Goal: Obtain resource: Download file/media

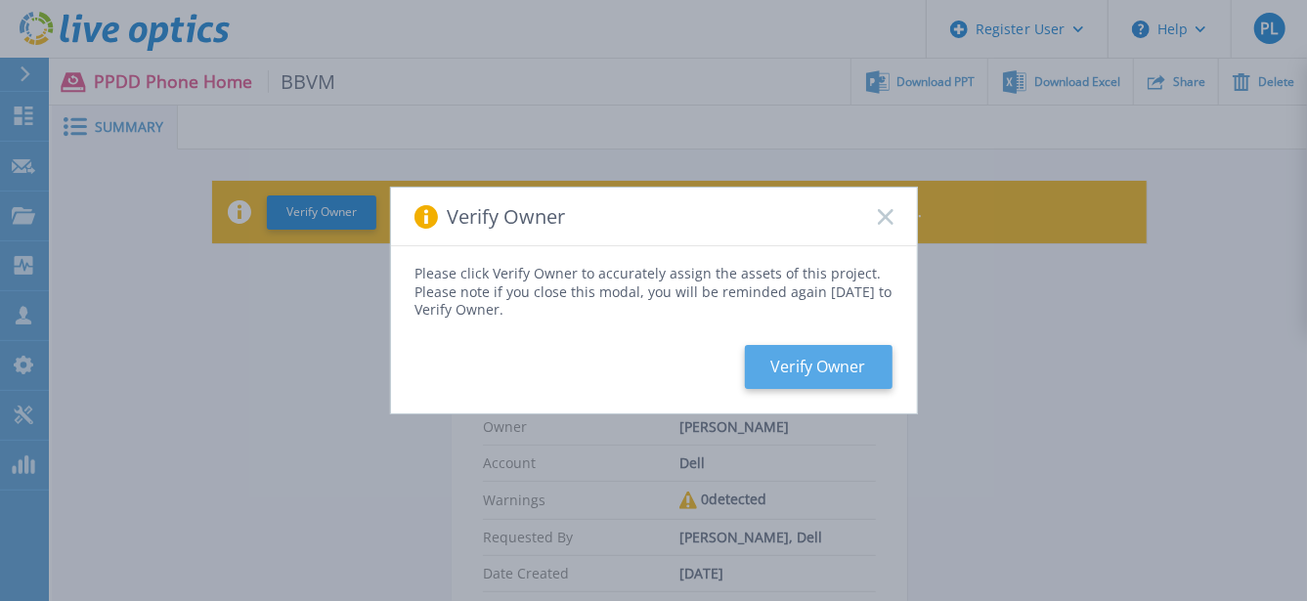
click at [796, 367] on button "Verify Owner" at bounding box center [819, 367] width 148 height 44
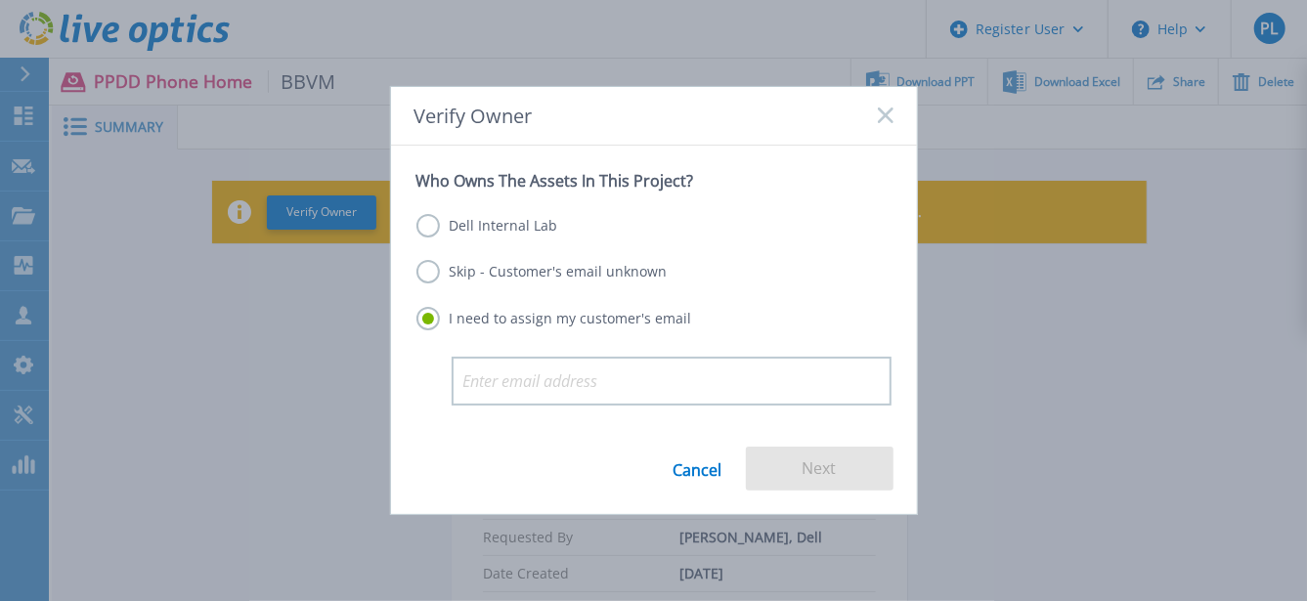
click at [429, 223] on label "Dell Internal Lab" at bounding box center [487, 225] width 142 height 23
click at [0, 0] on input "Dell Internal Lab" at bounding box center [0, 0] width 0 height 0
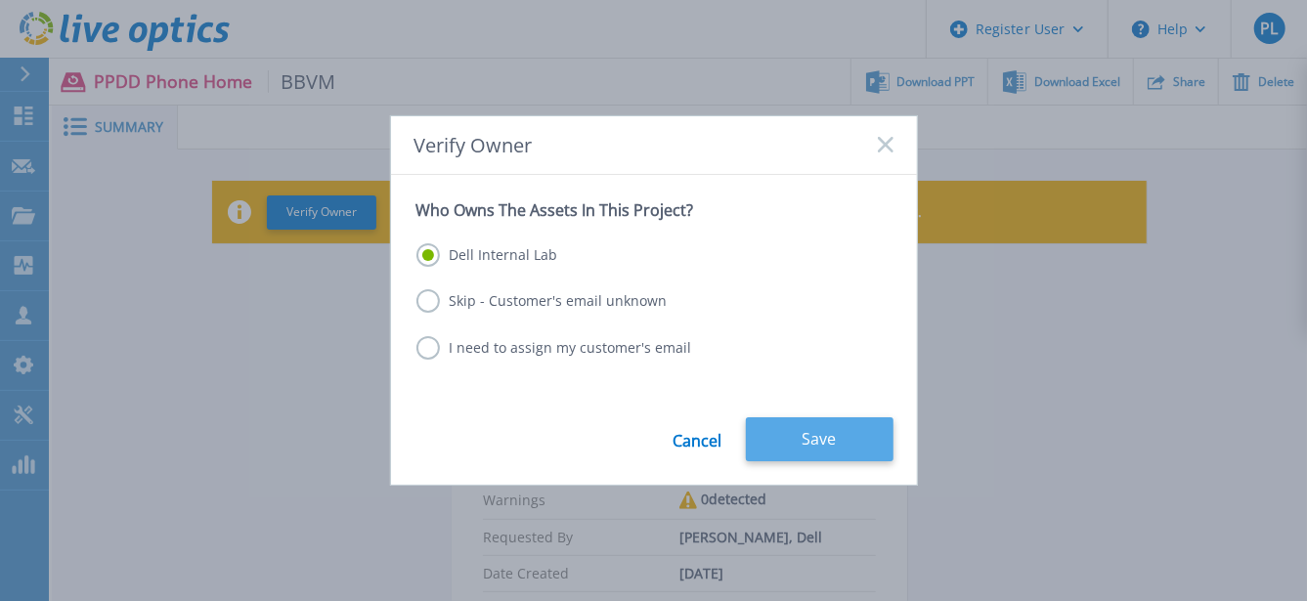
click at [837, 440] on button "Save" at bounding box center [820, 439] width 148 height 44
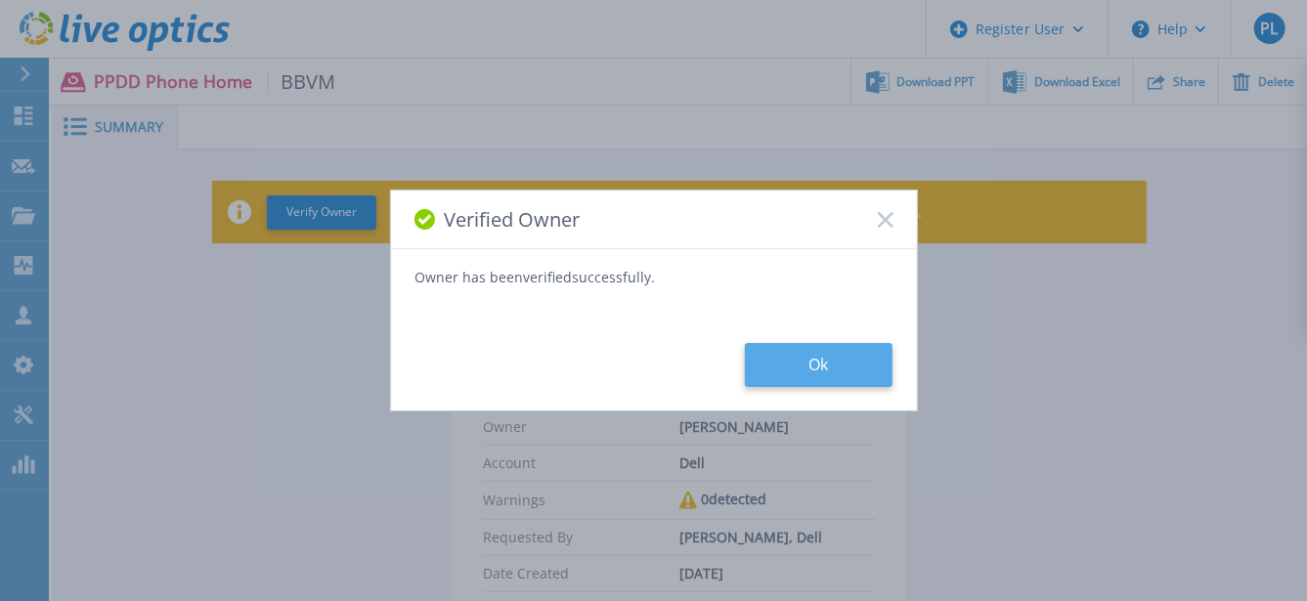
click at [794, 365] on button "Ok" at bounding box center [819, 365] width 148 height 44
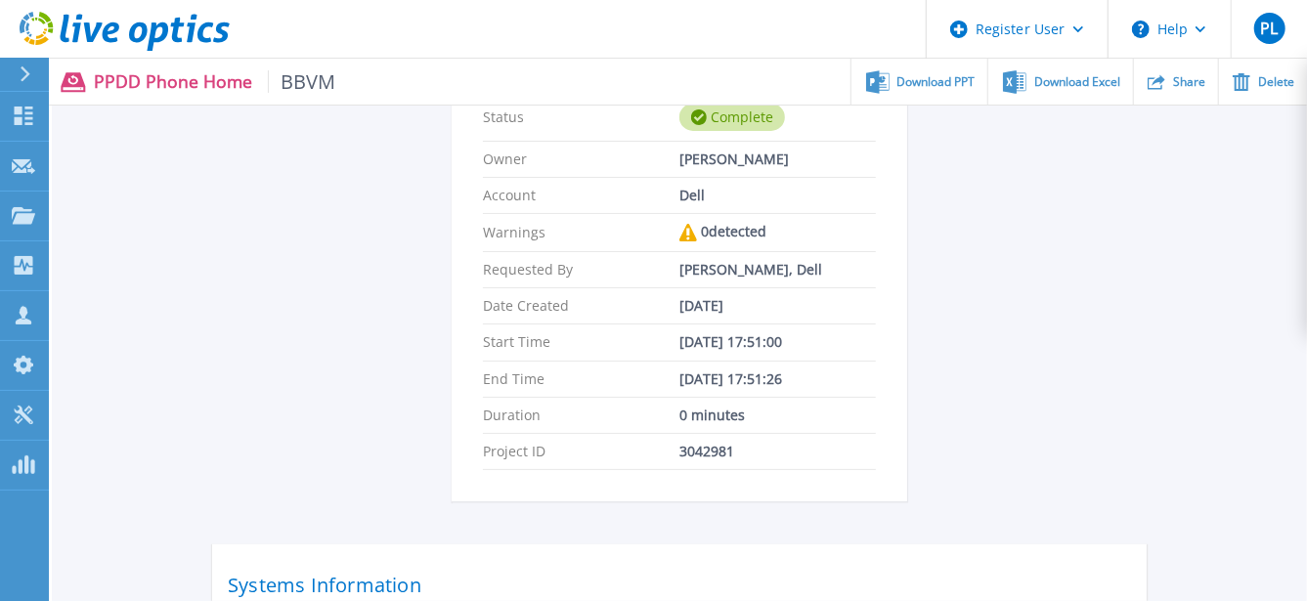
scroll to position [184, 0]
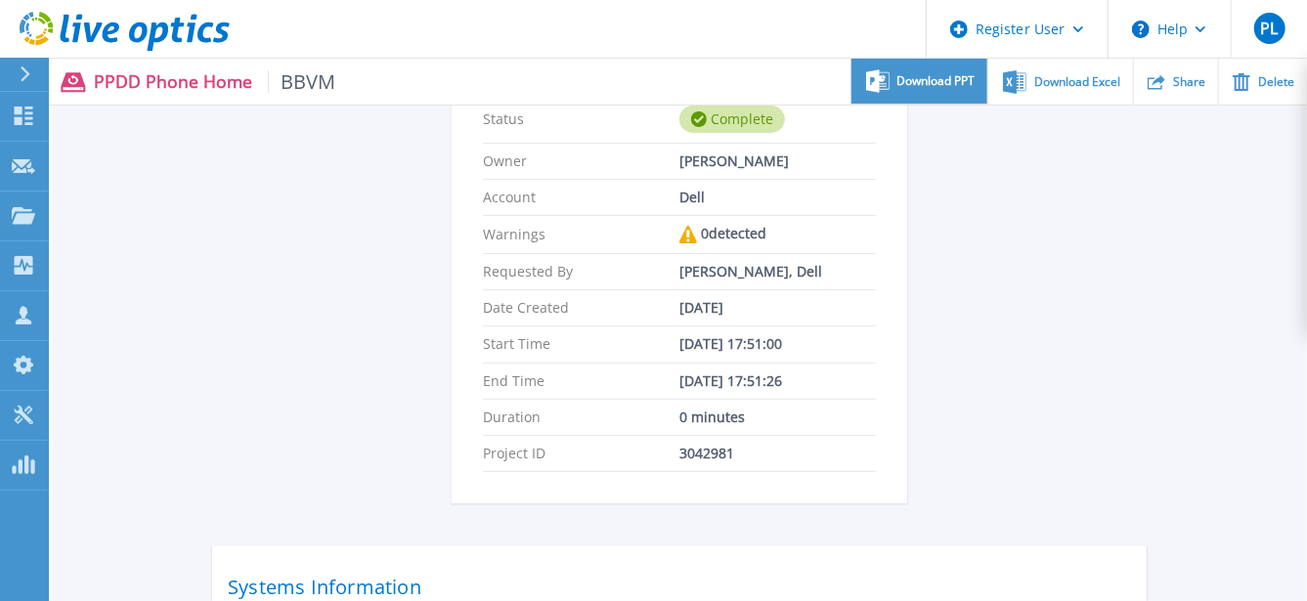
click at [965, 79] on span "Download PPT" at bounding box center [936, 81] width 78 height 12
